Goal: Task Accomplishment & Management: Complete application form

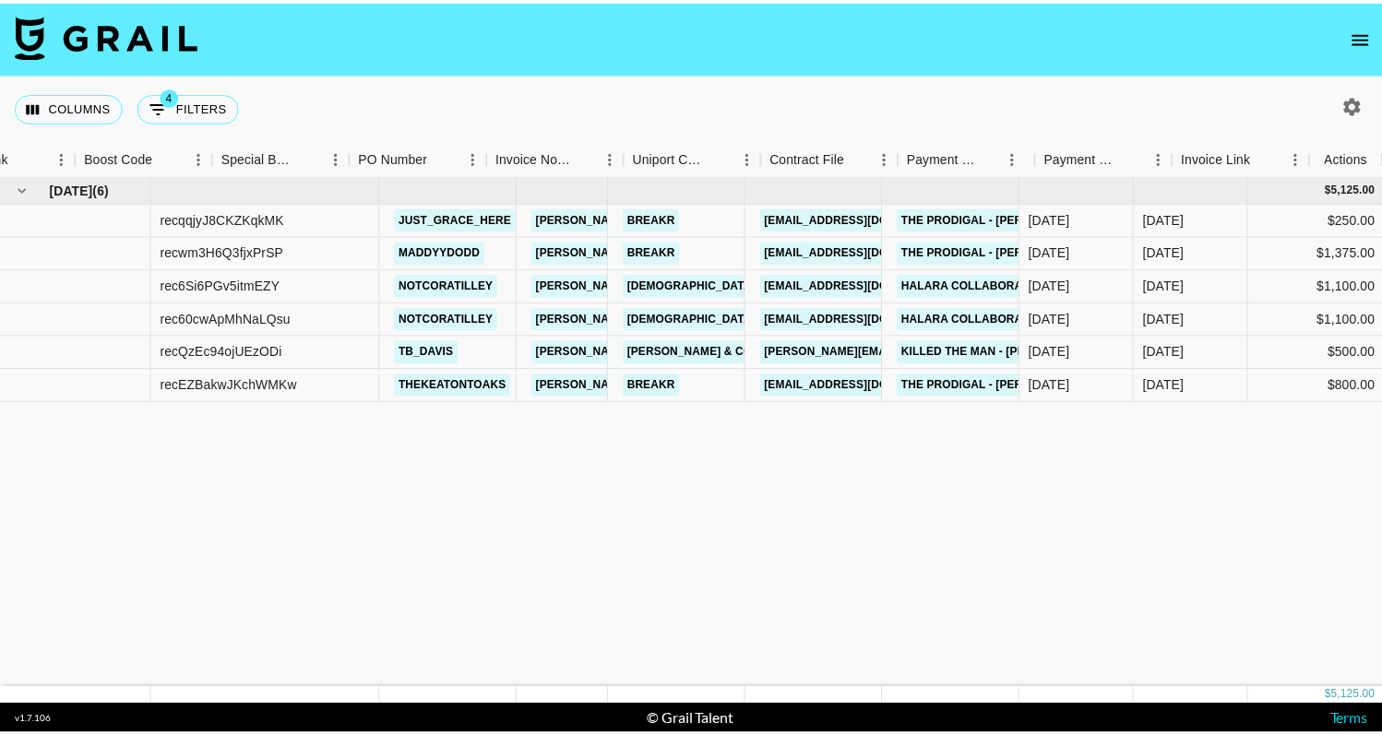
scroll to position [0, 1830]
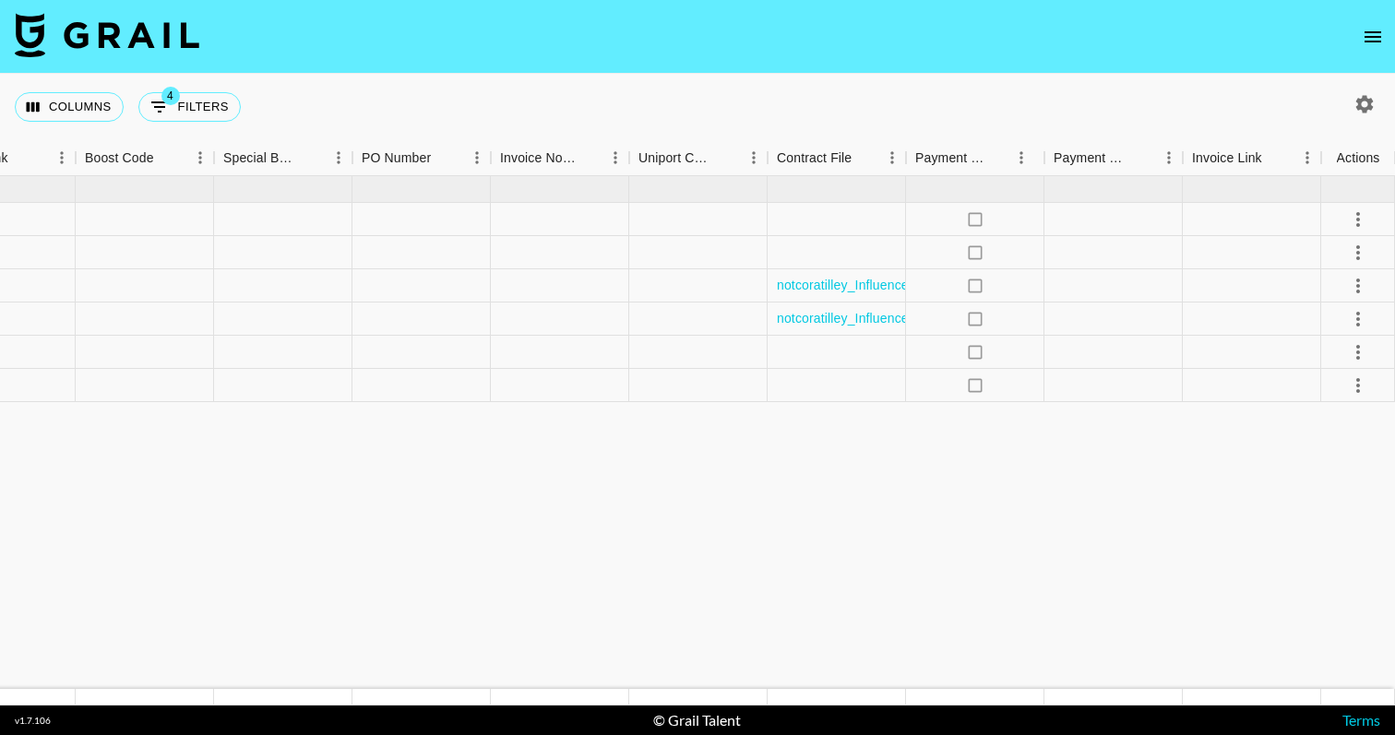
click at [1363, 40] on icon "open drawer" at bounding box center [1373, 37] width 22 height 22
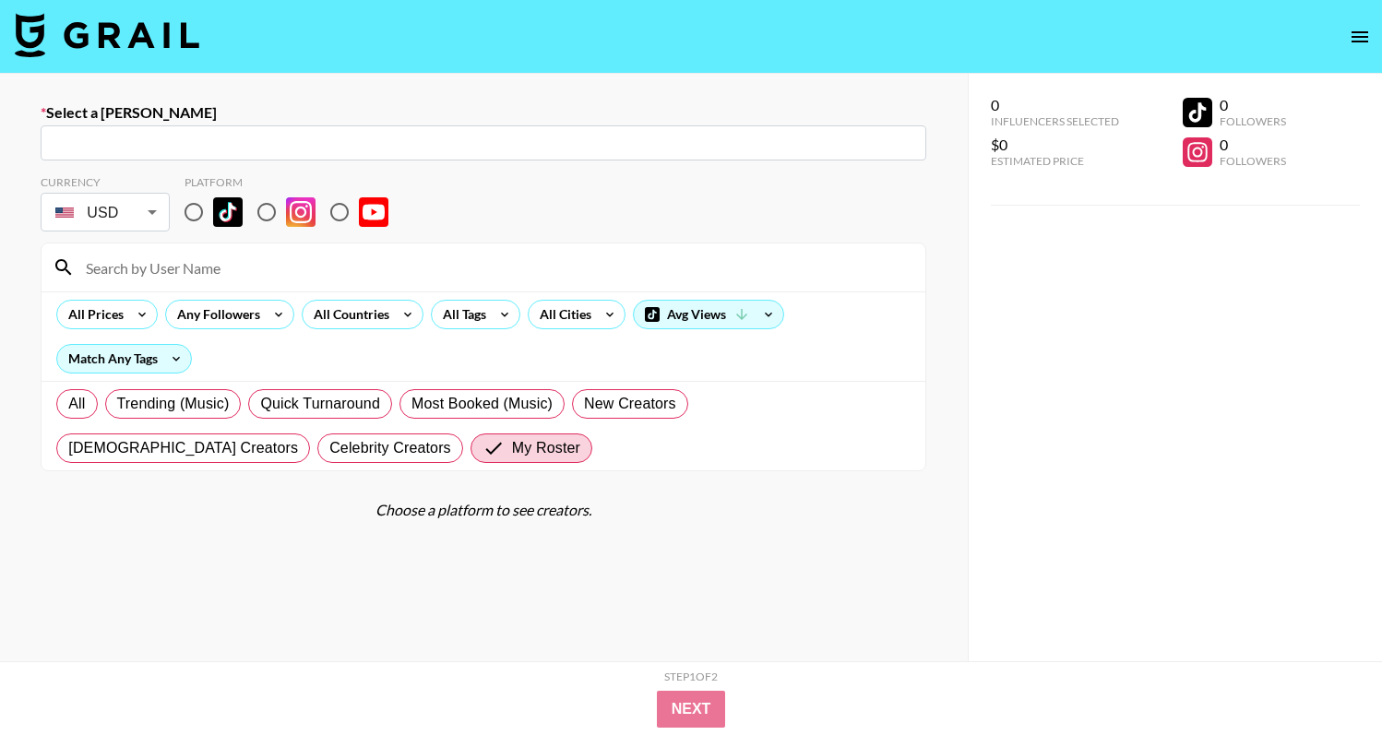
click at [469, 137] on input "text" at bounding box center [484, 143] width 864 height 21
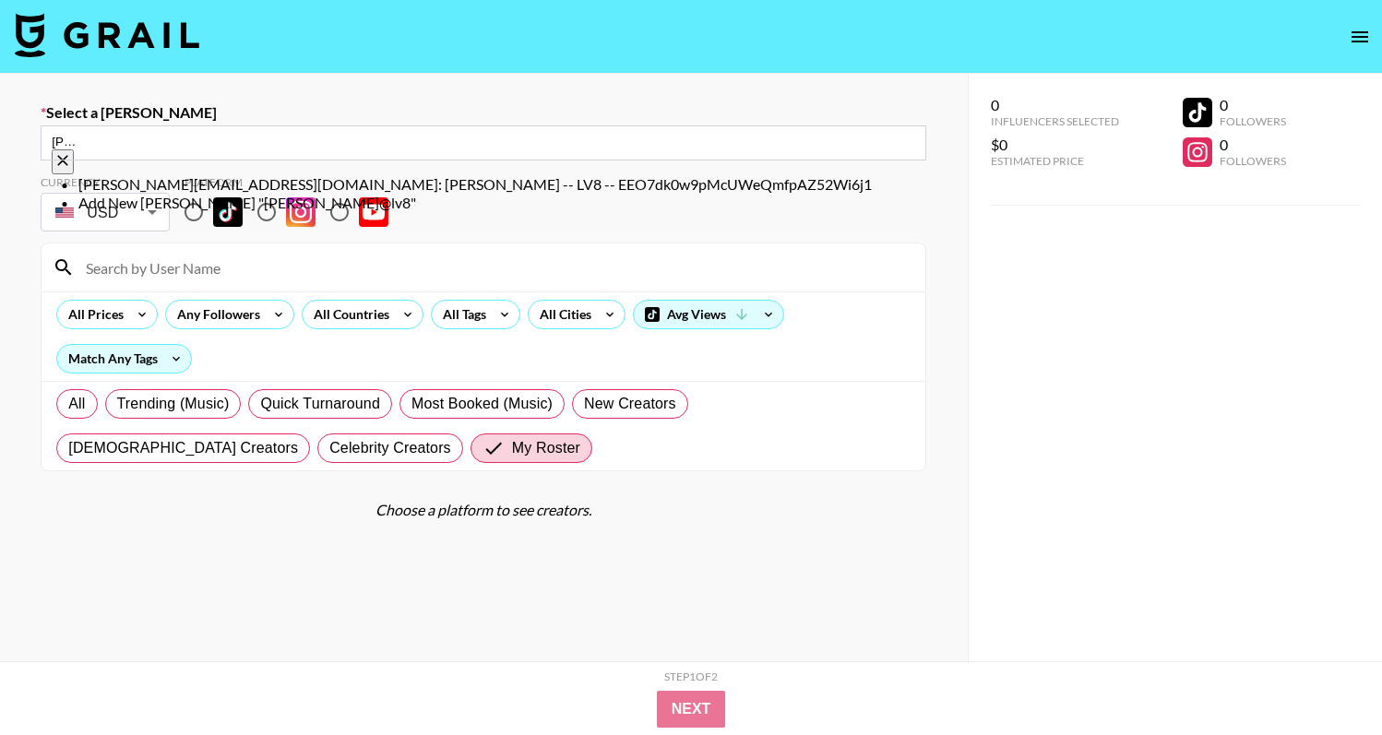
click at [436, 180] on li "[PERSON_NAME][EMAIL_ADDRESS][DOMAIN_NAME]: [PERSON_NAME] -- LV8 -- EEO7dk0w9pMc…" at bounding box center [502, 184] width 849 height 18
type input "[PERSON_NAME][EMAIL_ADDRESS][DOMAIN_NAME]: [PERSON_NAME] -- LV8 -- EEO7dk0w9pMc…"
select select "Song"
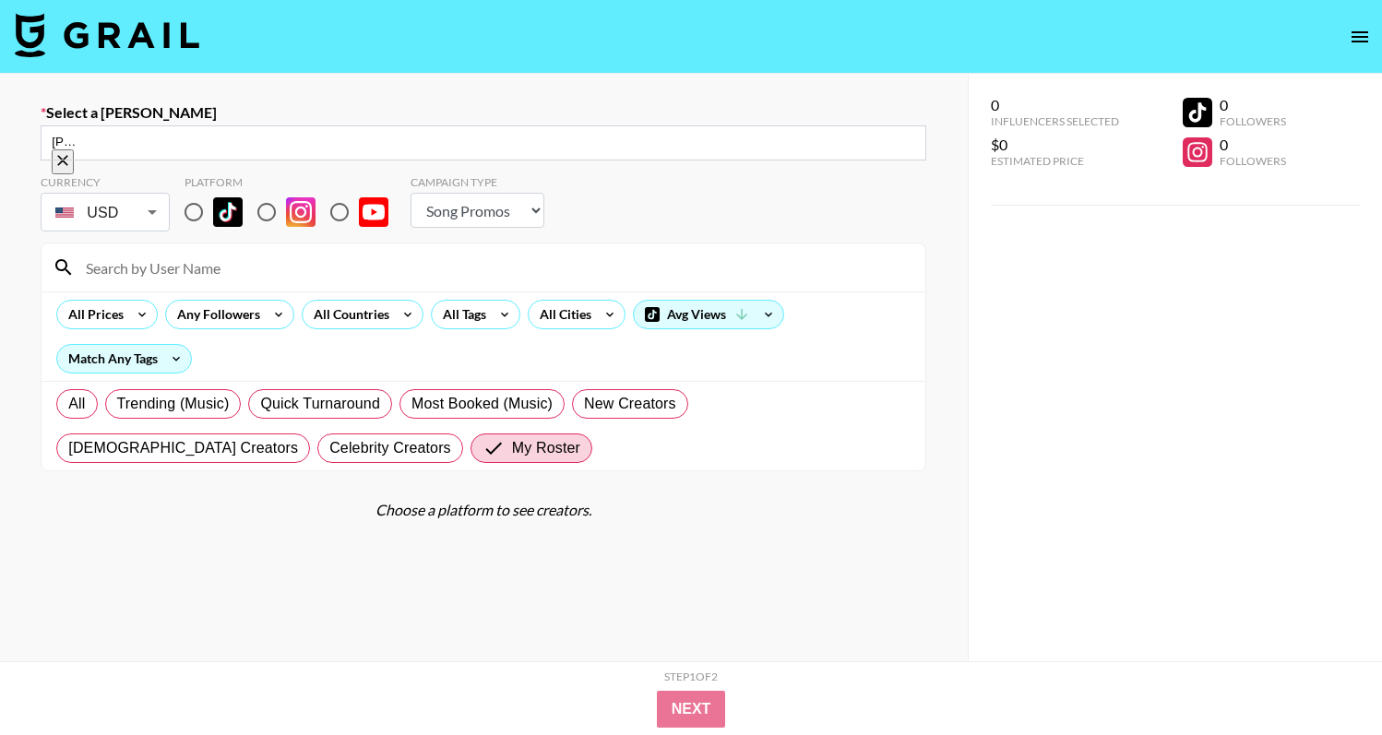
click at [328, 258] on input at bounding box center [495, 268] width 840 height 30
click at [187, 203] on input "radio" at bounding box center [193, 212] width 39 height 39
radio input "true"
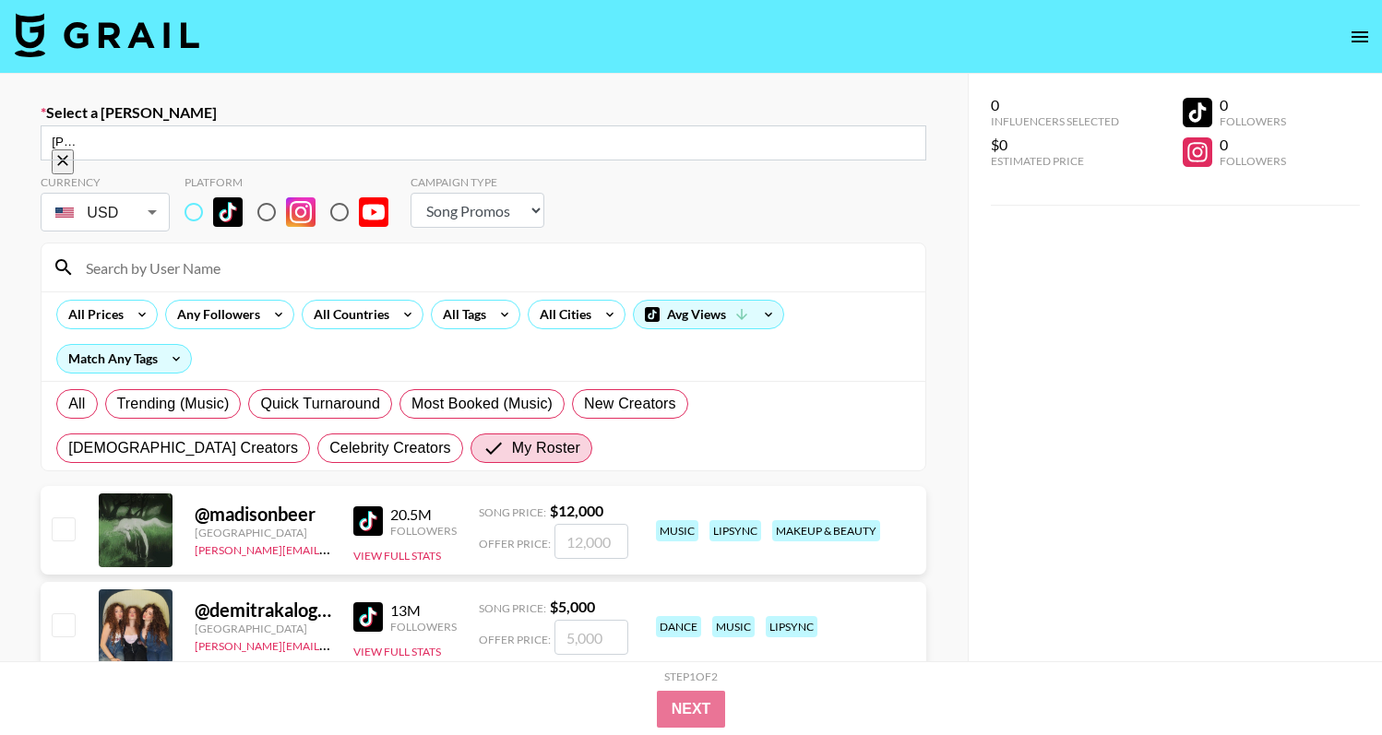
click at [223, 263] on input at bounding box center [495, 268] width 840 height 30
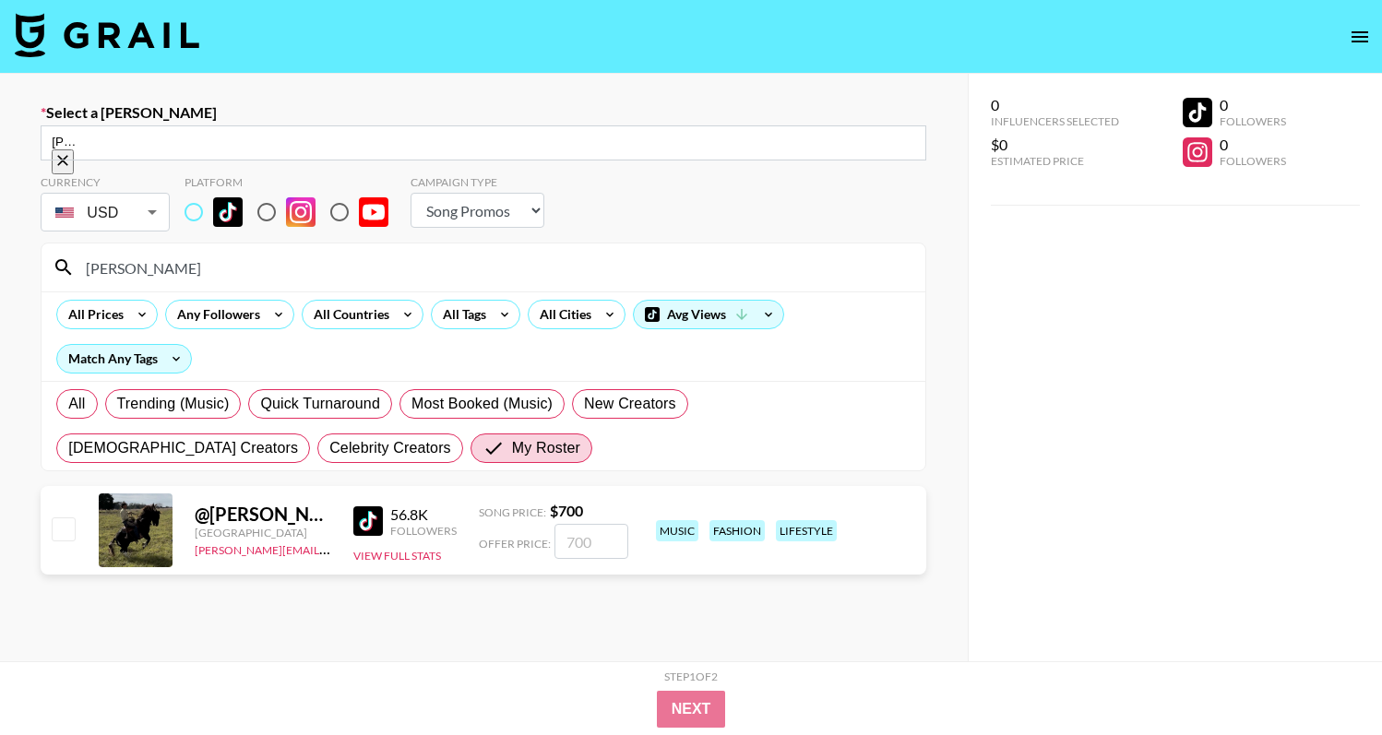
type input "[PERSON_NAME]"
drag, startPoint x: 220, startPoint y: 268, endPoint x: 601, endPoint y: 551, distance: 474.8
click at [601, 551] on input "number" at bounding box center [592, 541] width 74 height 35
checkbox input "true"
type input "4"
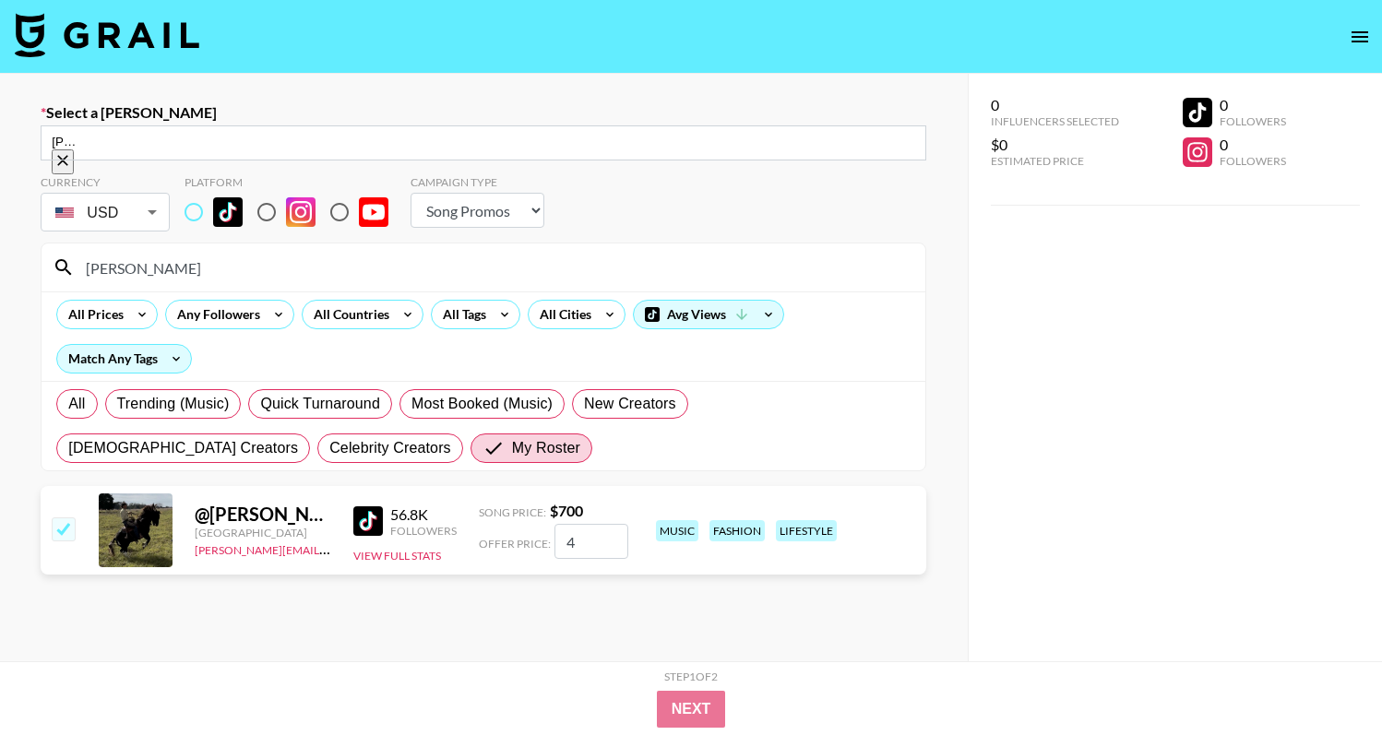
checkbox input "false"
checkbox input "true"
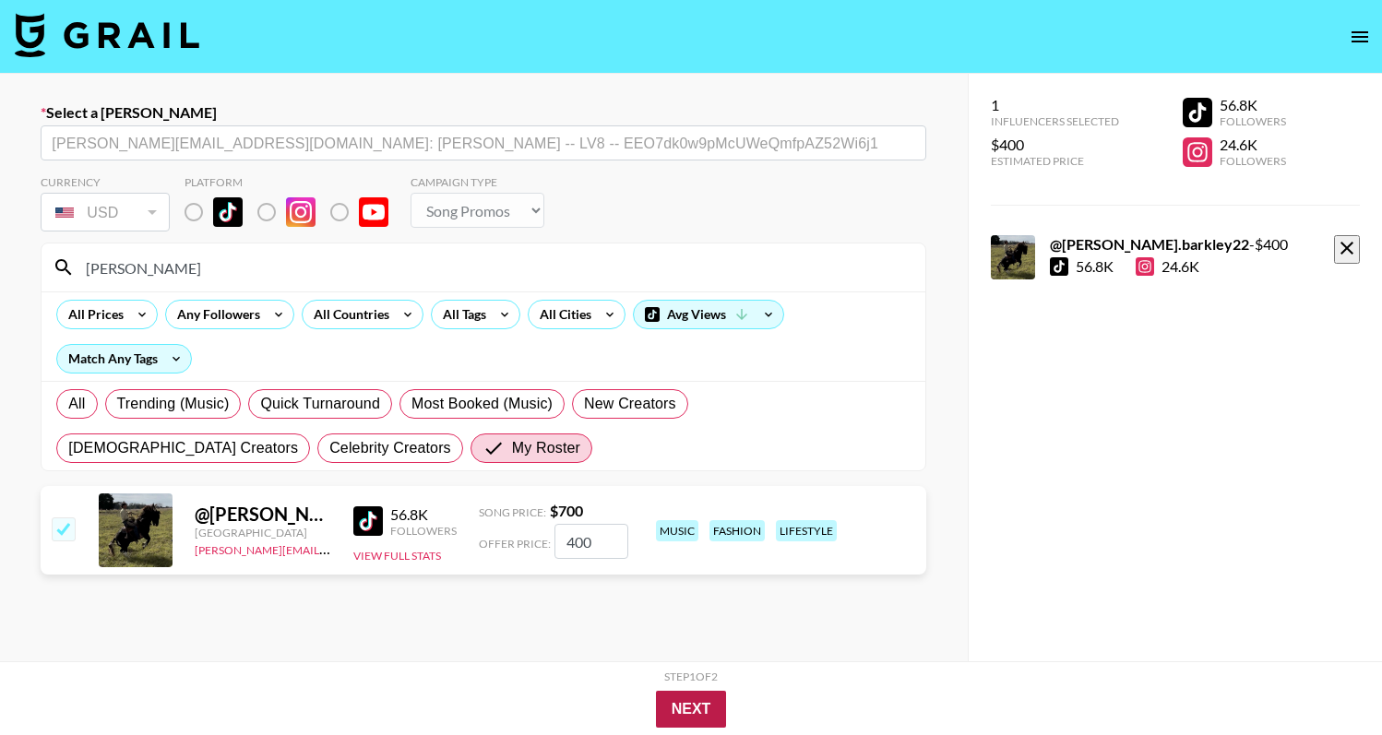
type input "400"
click at [692, 693] on button "Next" at bounding box center [691, 709] width 71 height 37
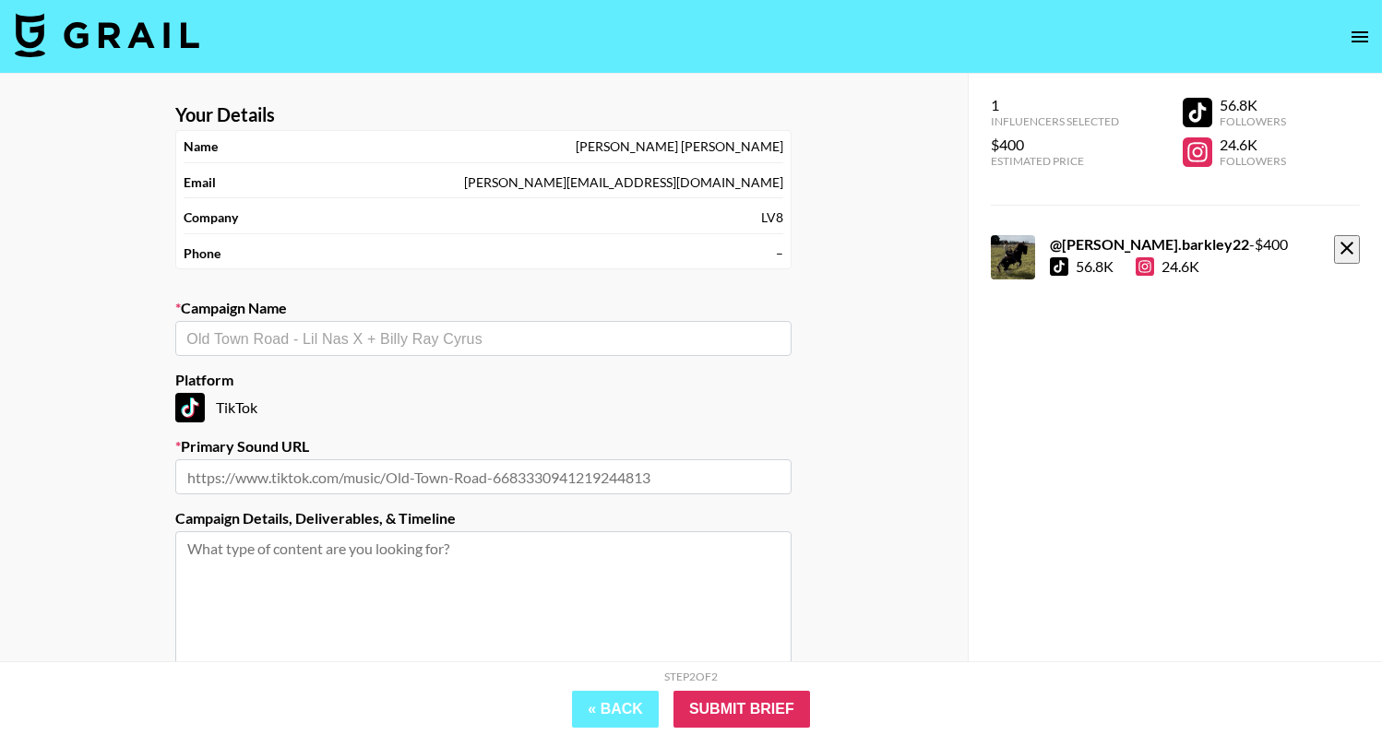
click at [476, 316] on div "Campaign Name ​" at bounding box center [483, 327] width 616 height 57
click at [475, 342] on input "text" at bounding box center [483, 338] width 594 height 21
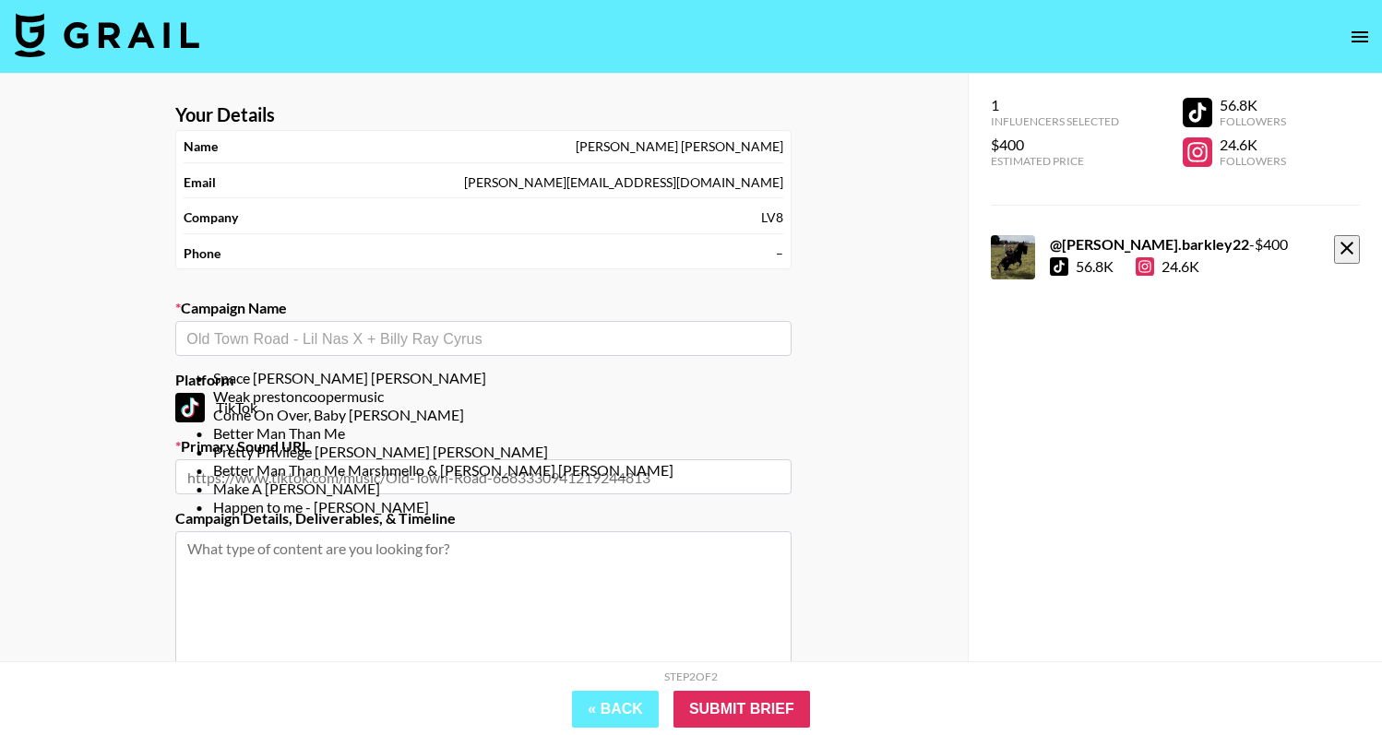
click at [678, 480] on li "Better Man Than Me Marshmello & [PERSON_NAME] [PERSON_NAME]" at bounding box center [502, 470] width 579 height 18
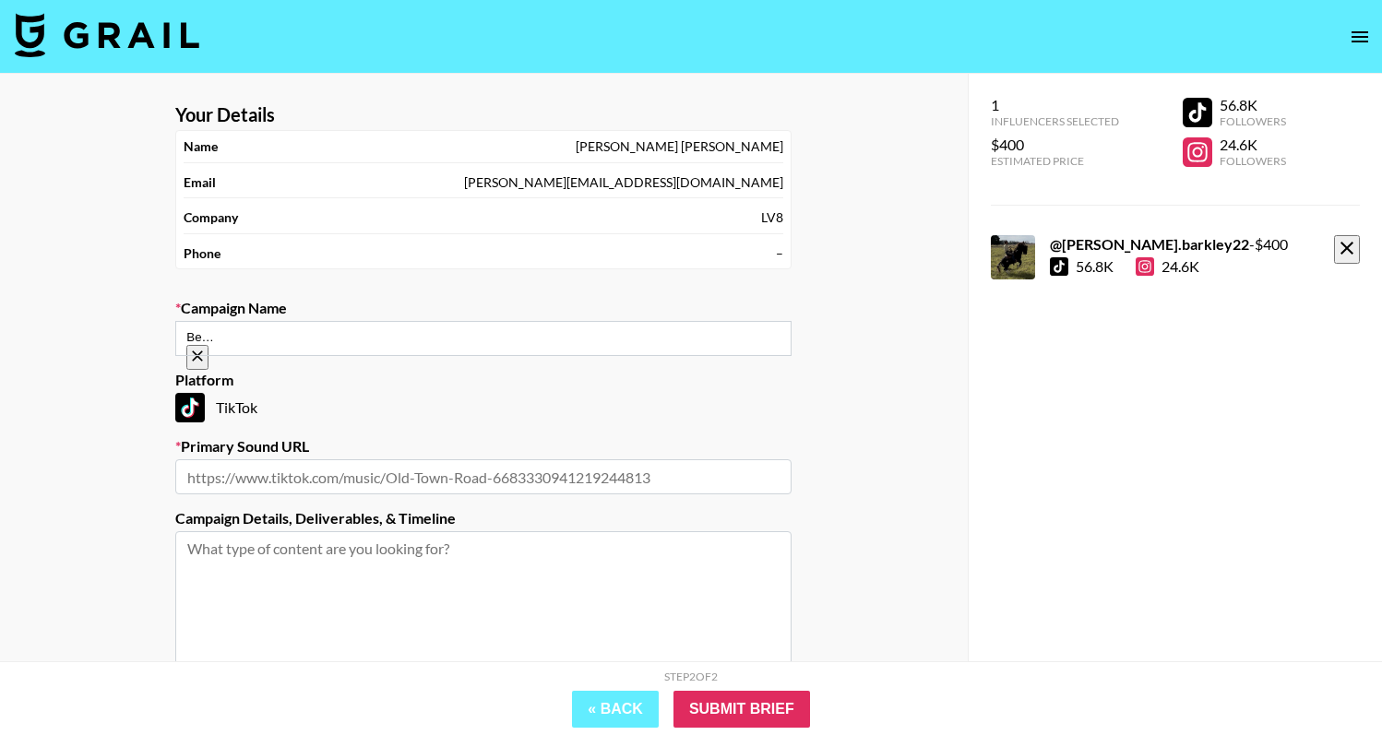
type input "Better Man Than Me Marshmello & [PERSON_NAME] [PERSON_NAME]"
type input "[URL][DOMAIN_NAME]"
type textarea "TikTok -- TikTok --"
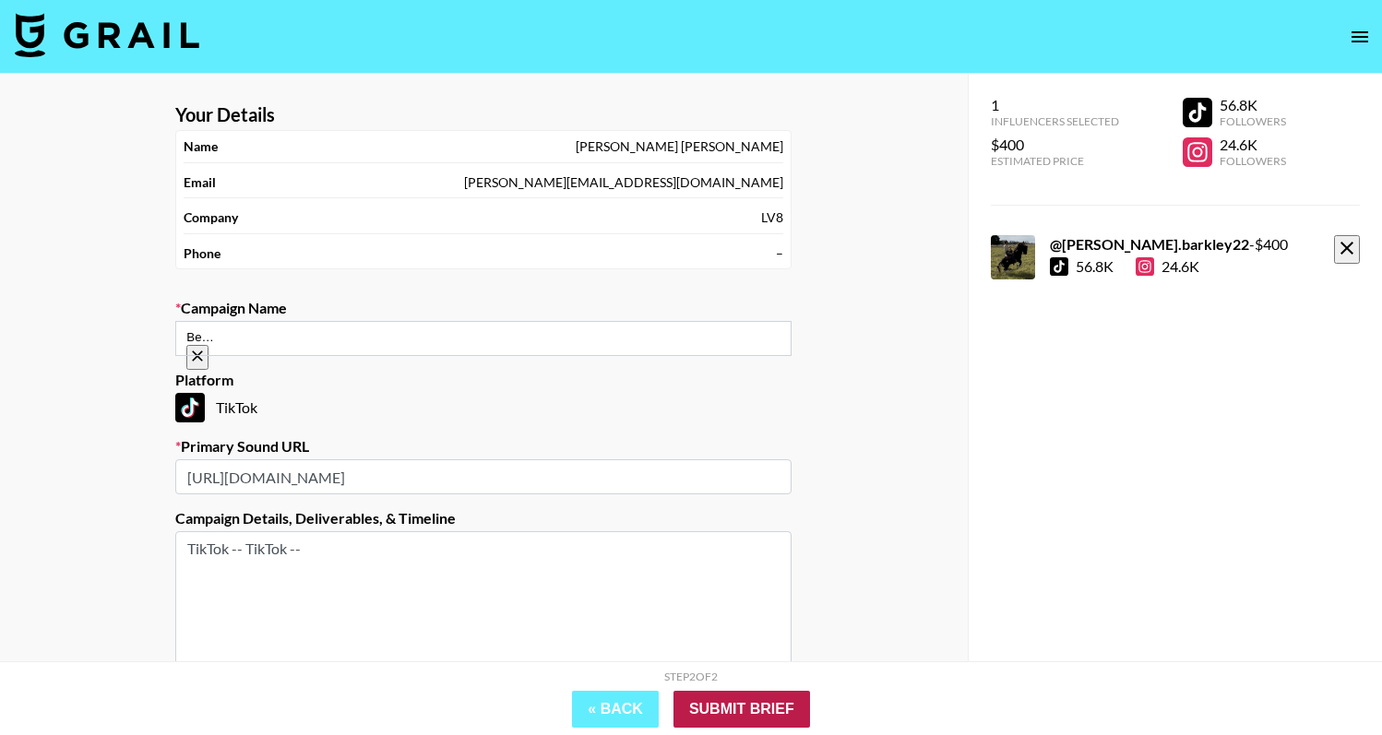
click at [733, 710] on input "Submit Brief" at bounding box center [742, 709] width 137 height 37
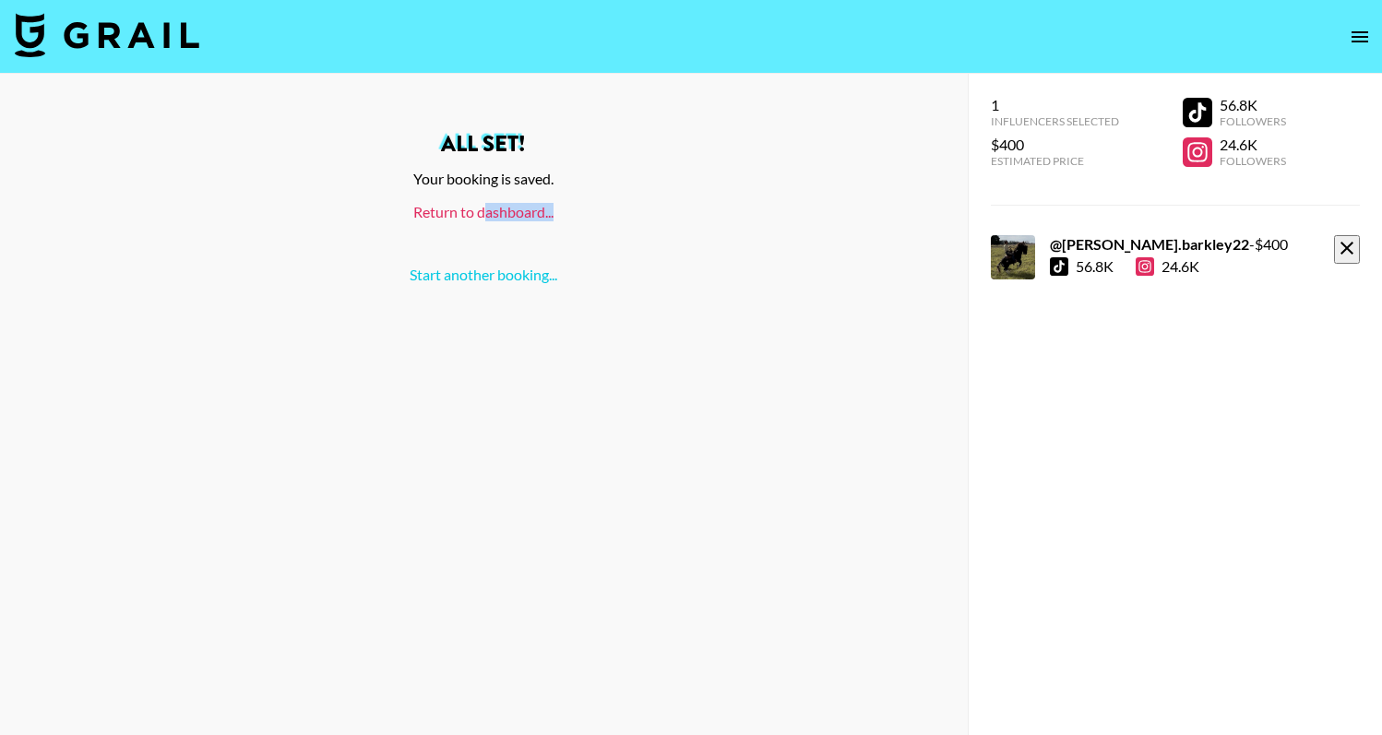
click at [488, 220] on div "Return to dashboard..." at bounding box center [484, 212] width 938 height 18
click at [530, 217] on link "Return to dashboard..." at bounding box center [483, 212] width 140 height 18
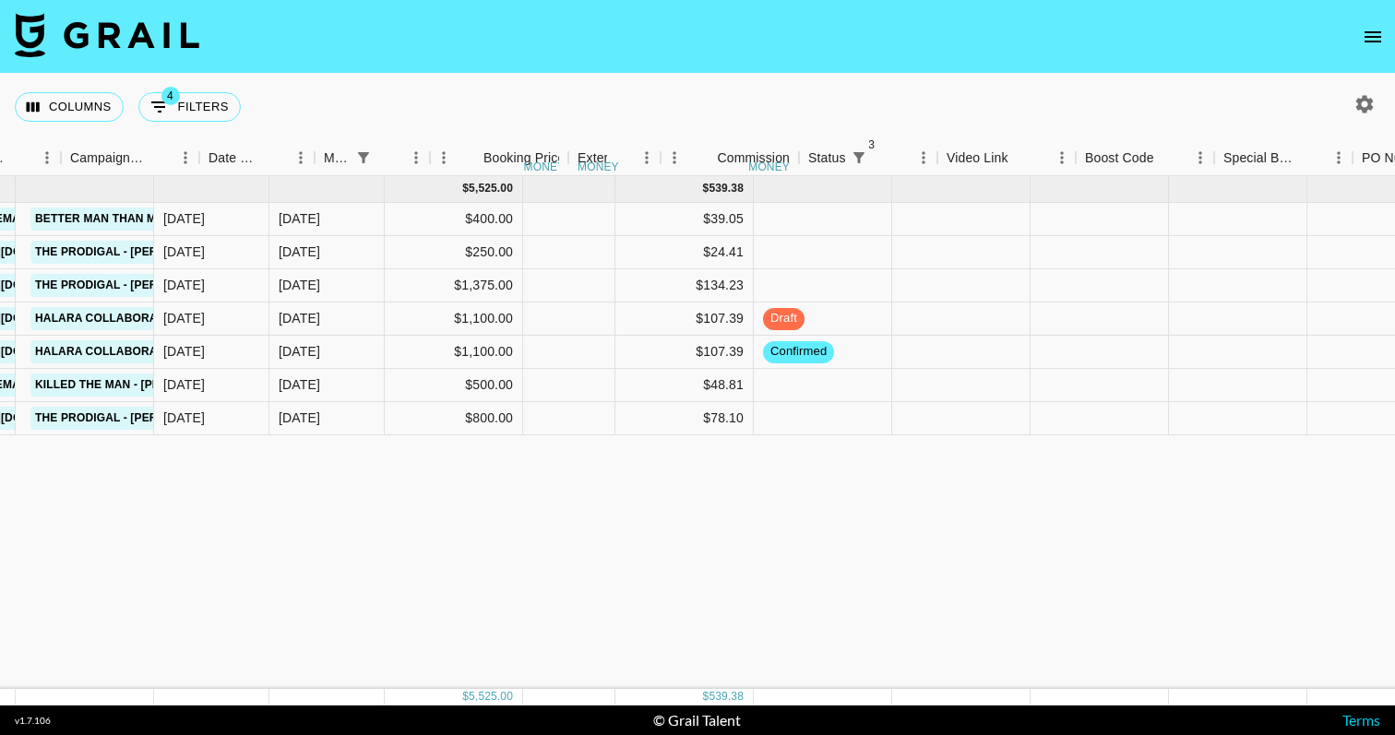
scroll to position [0, 908]
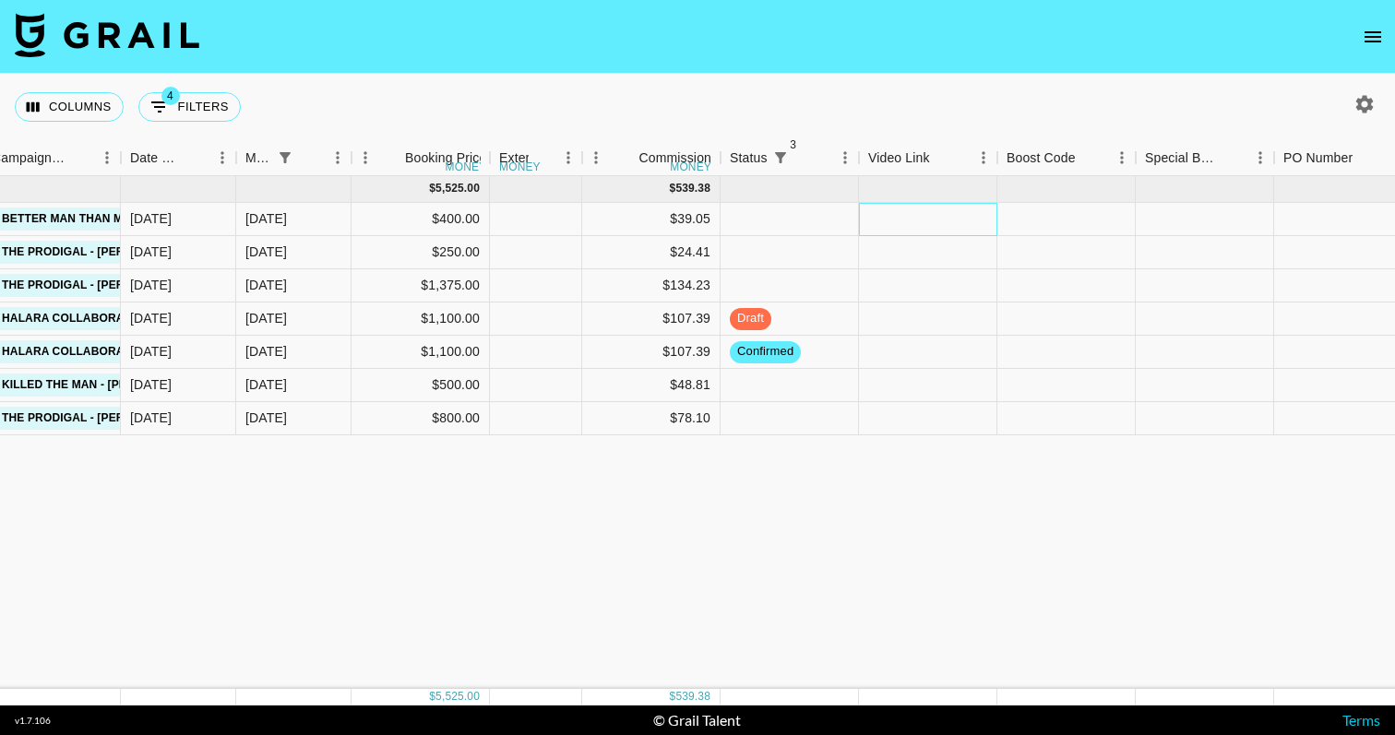
click at [904, 222] on div at bounding box center [928, 219] width 138 height 33
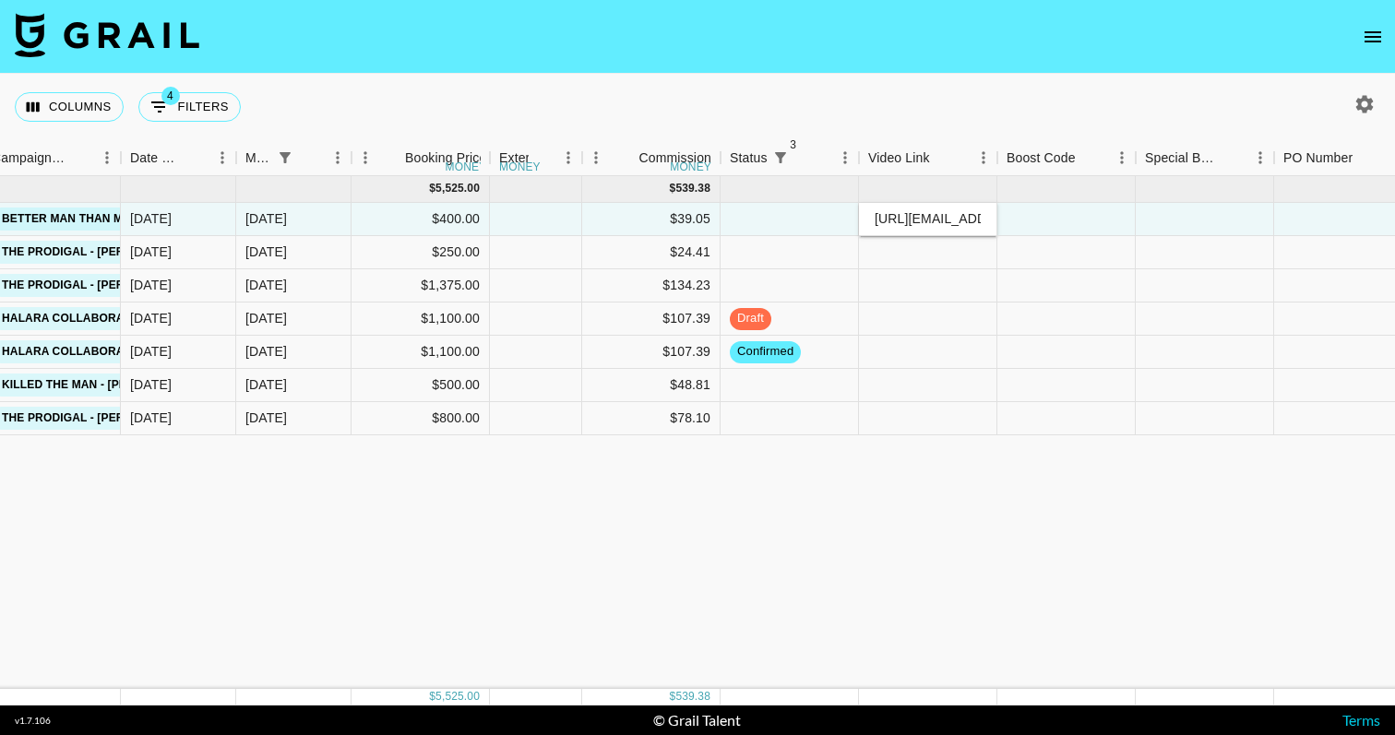
type input "https://www.tiktok.com/@cole.barkley22/video/7559717351009045790"
click at [1037, 220] on div at bounding box center [1066, 219] width 138 height 33
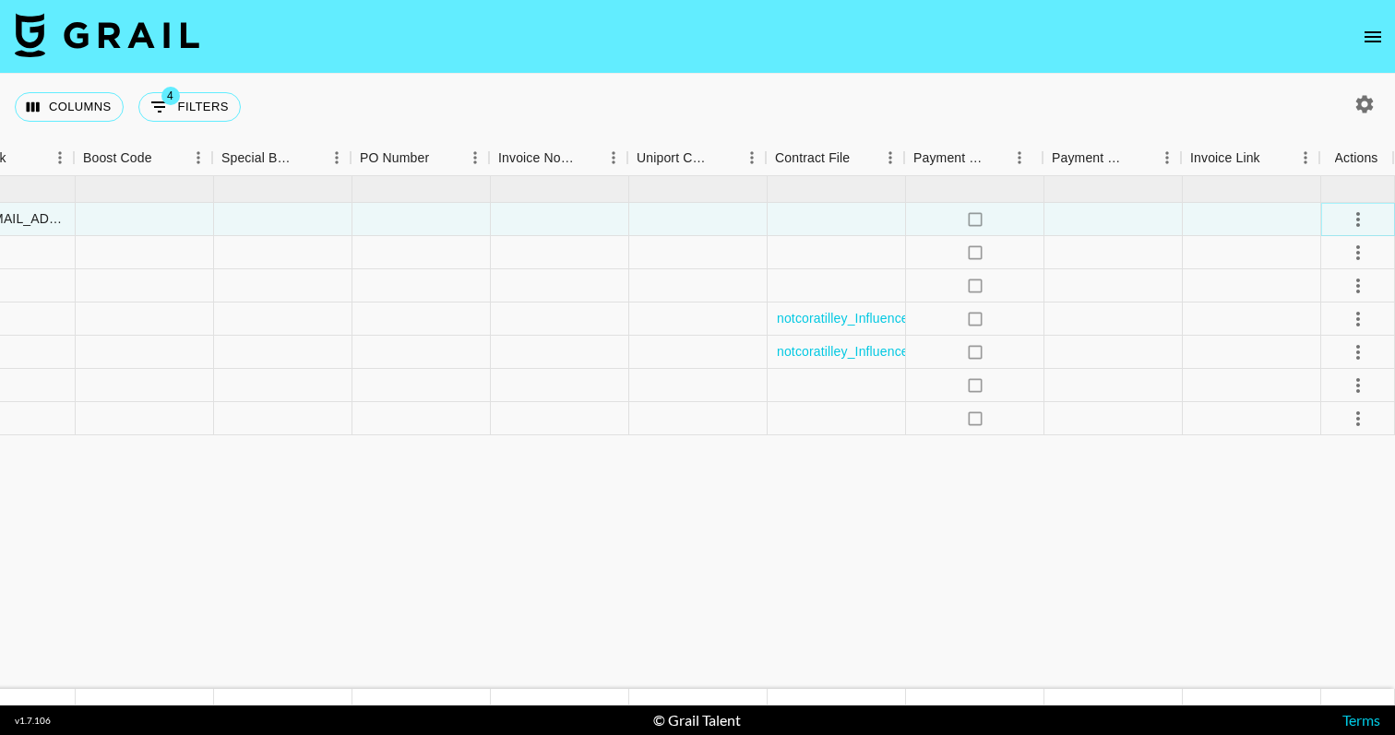
click at [1366, 224] on icon "select merge strategy" at bounding box center [1358, 220] width 22 height 22
click at [1324, 390] on div "Approve" at bounding box center [1318, 392] width 56 height 22
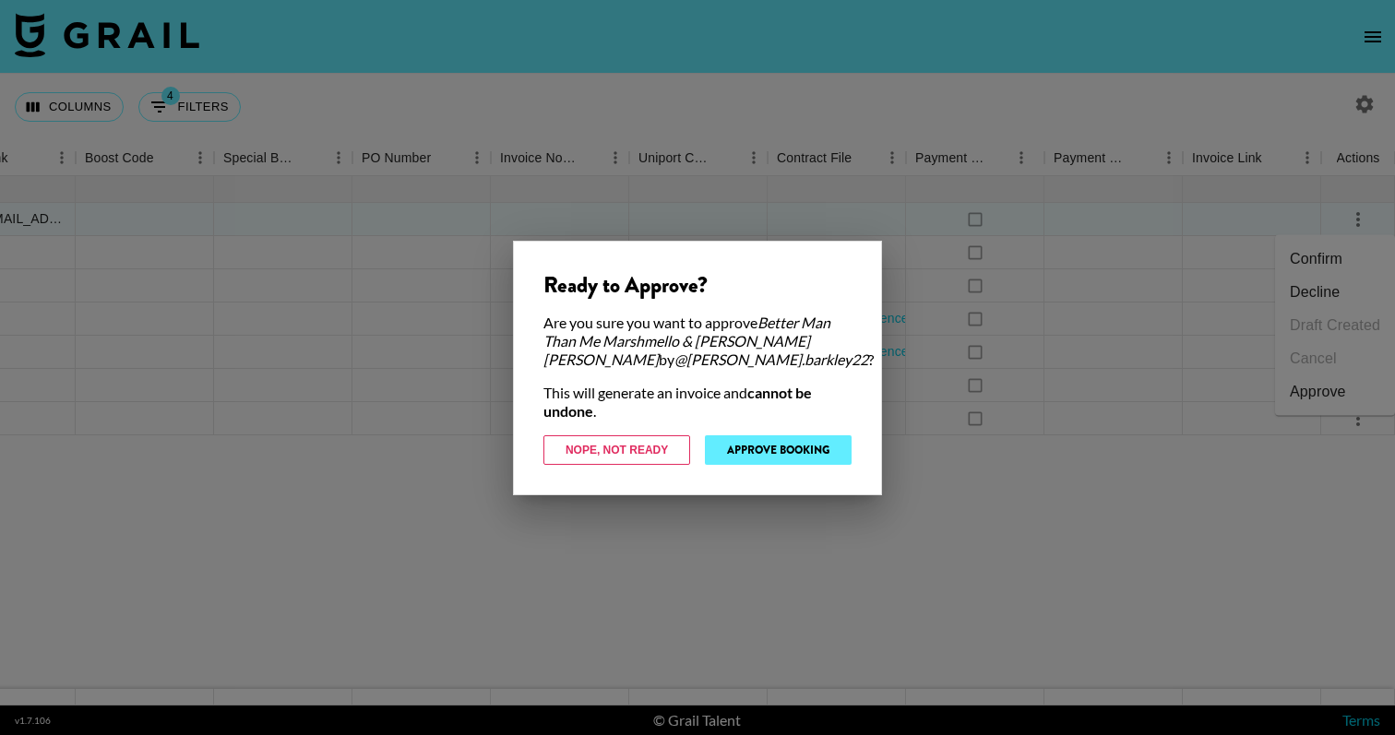
click at [729, 446] on button "Approve Booking" at bounding box center [778, 450] width 147 height 30
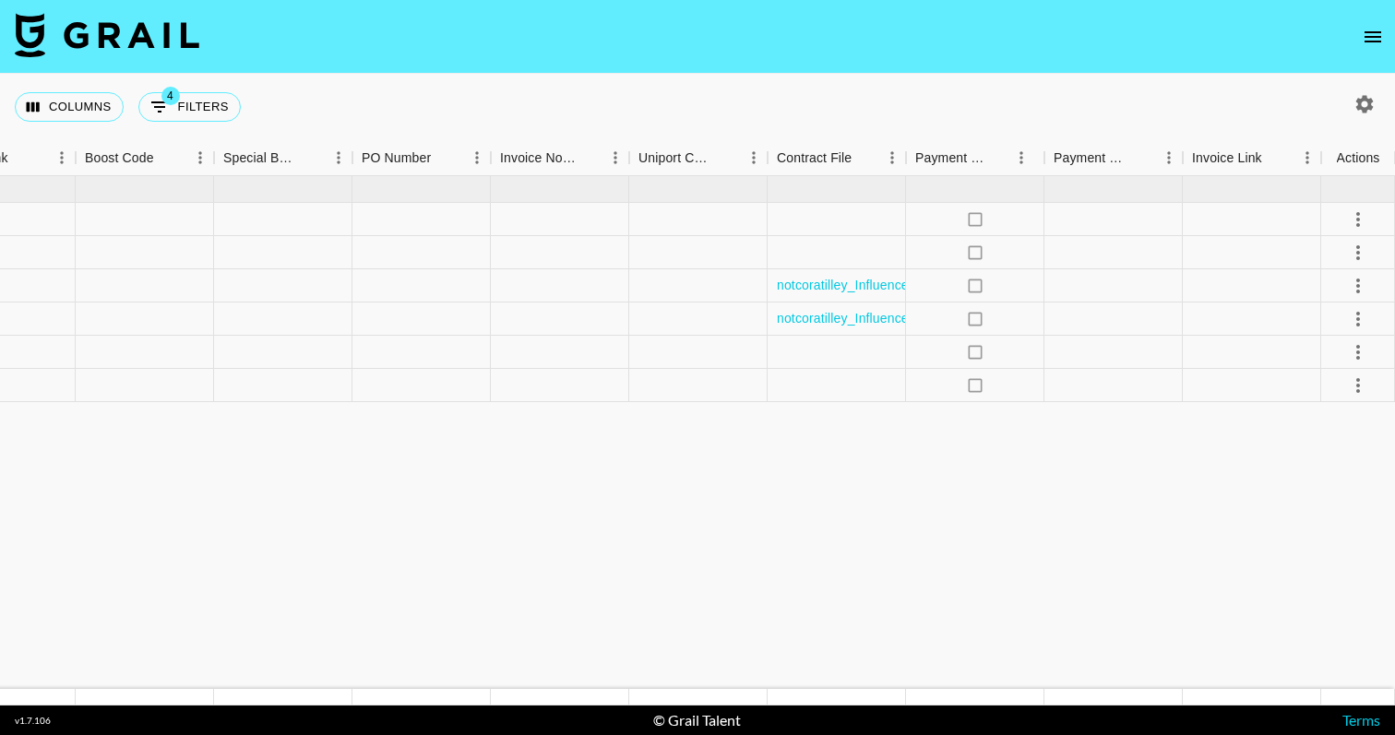
click at [881, 106] on div "Columns 4 Filters + Booking" at bounding box center [697, 107] width 1395 height 66
